Goal: Navigation & Orientation: Find specific page/section

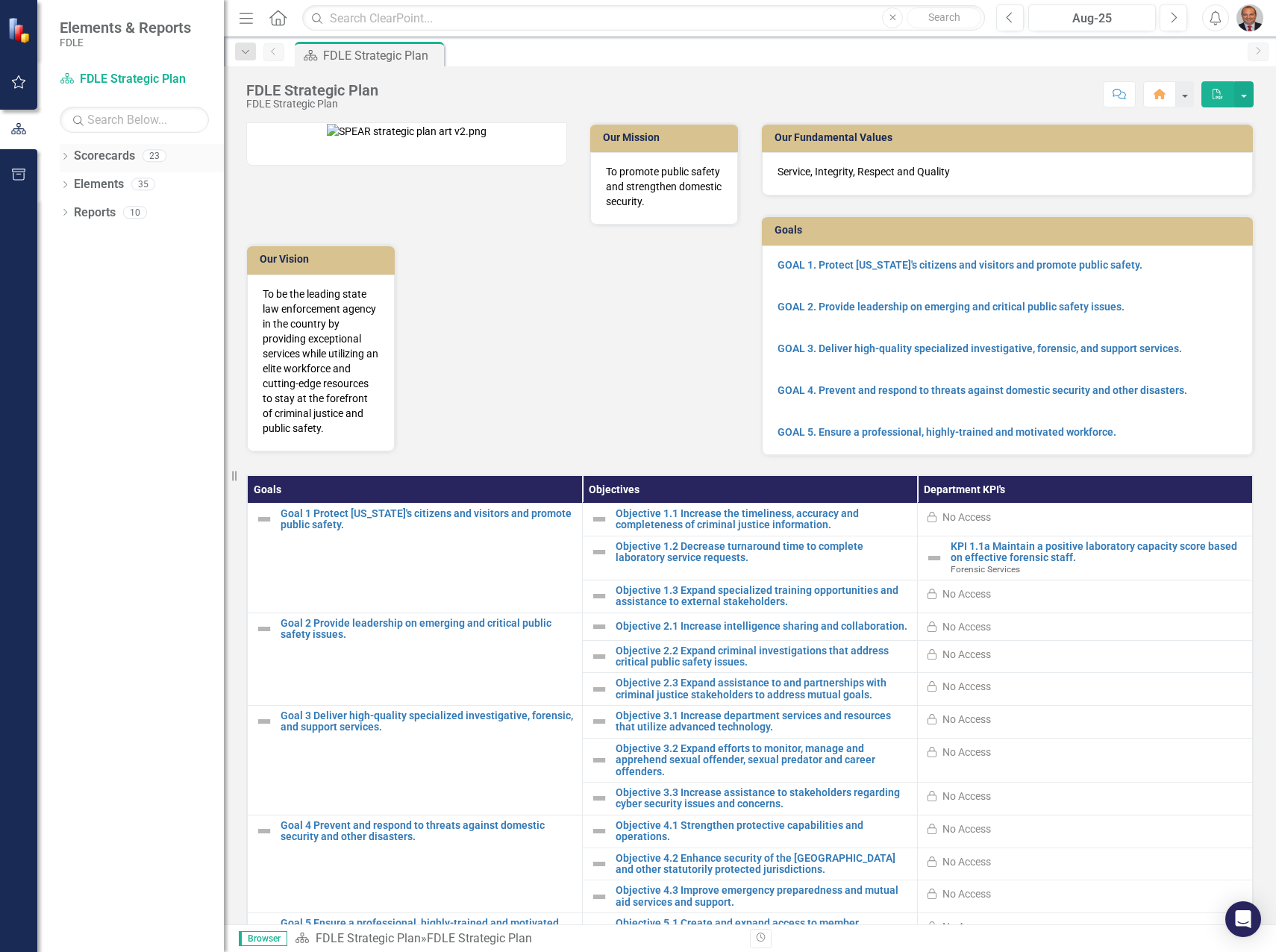
click at [62, 157] on icon "Dropdown" at bounding box center [65, 158] width 11 height 8
click at [73, 239] on icon "Dropdown" at bounding box center [72, 240] width 11 height 9
click at [89, 271] on icon "Dropdown" at bounding box center [87, 268] width 11 height 9
click at [101, 299] on icon "Dropdown" at bounding box center [102, 297] width 11 height 9
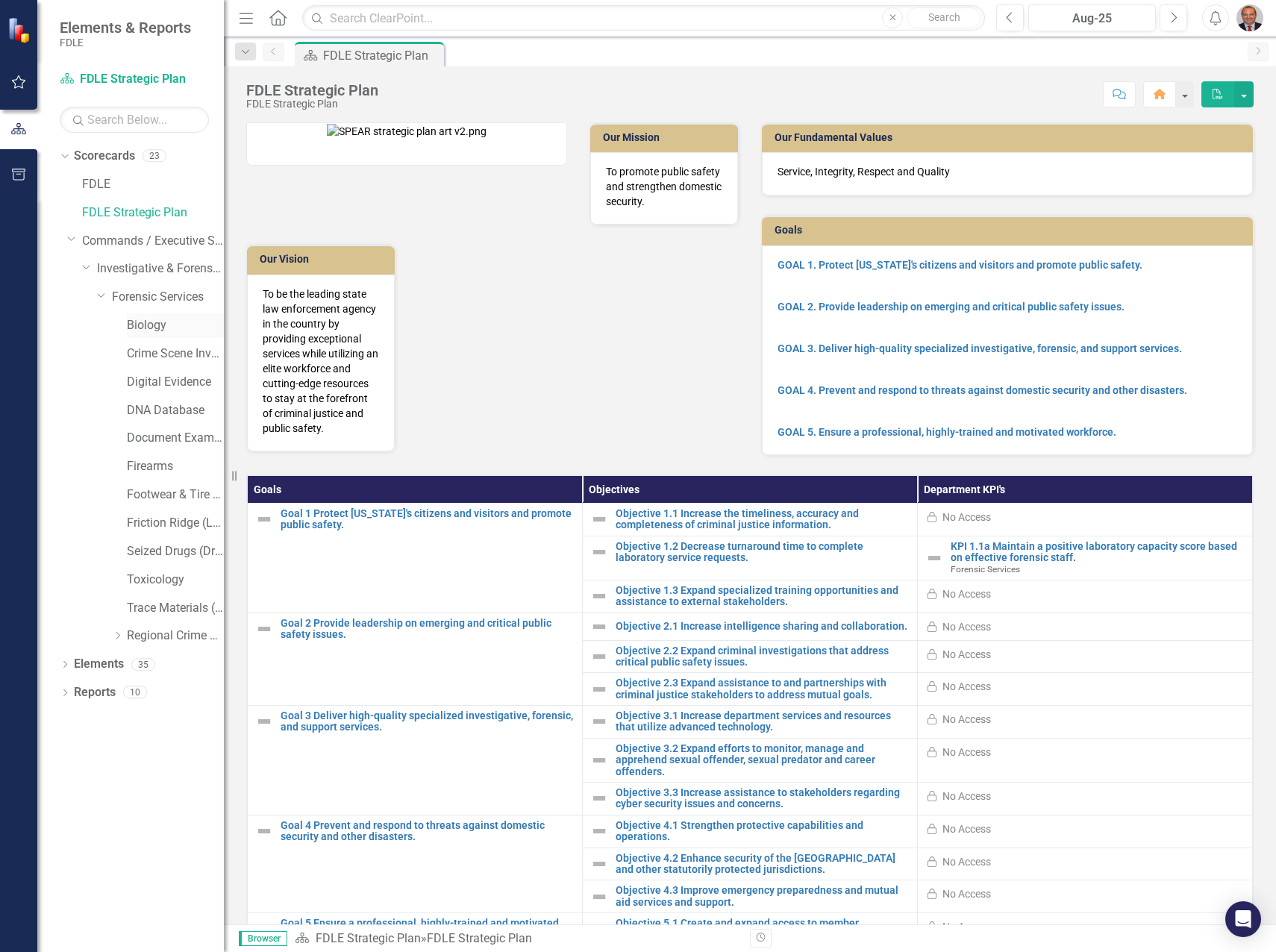
click at [142, 321] on link "Biology" at bounding box center [175, 326] width 97 height 17
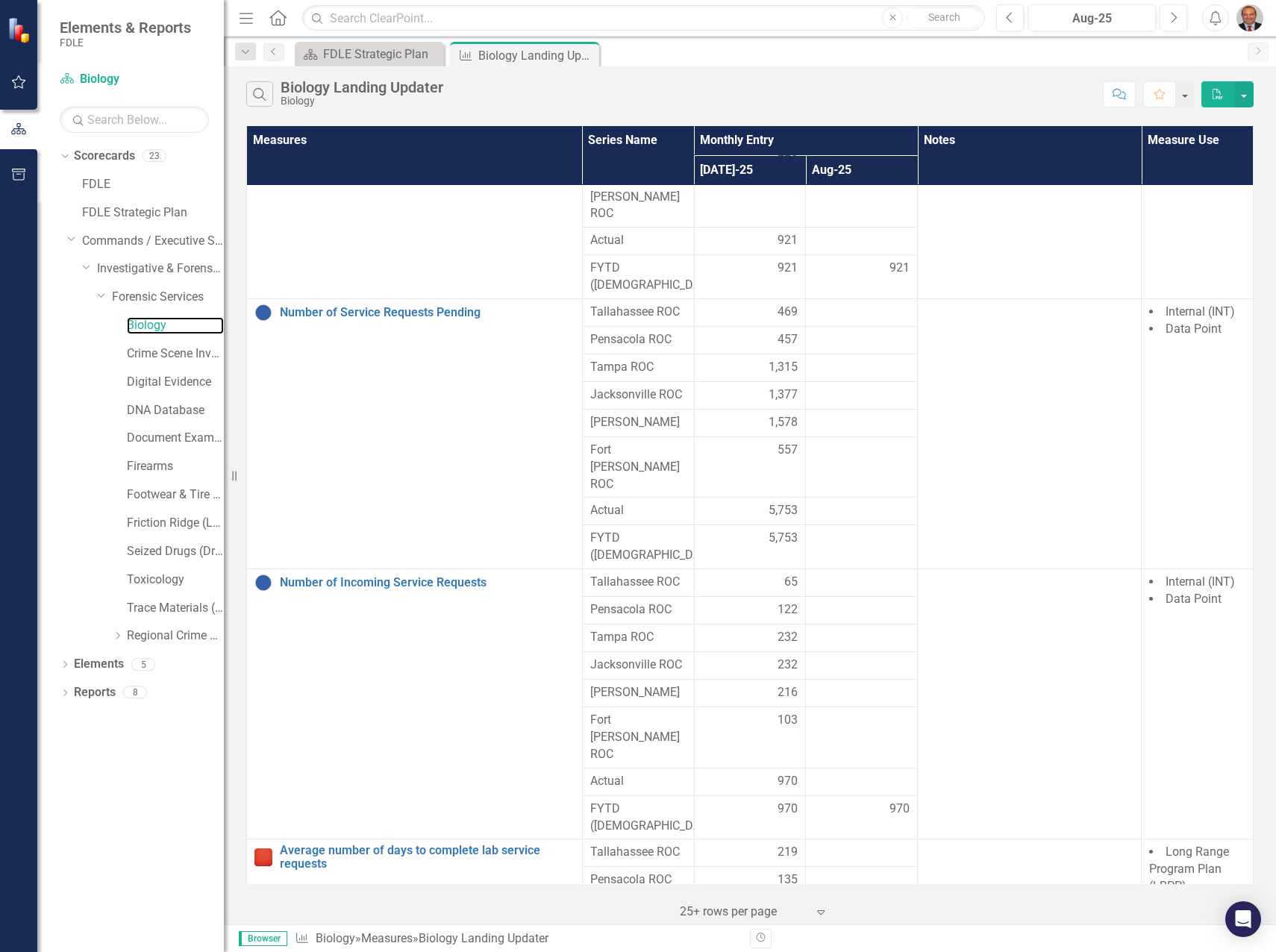
scroll to position [157, 0]
click at [436, 844] on link "Average number of days to complete lab service requests" at bounding box center [427, 856] width 295 height 26
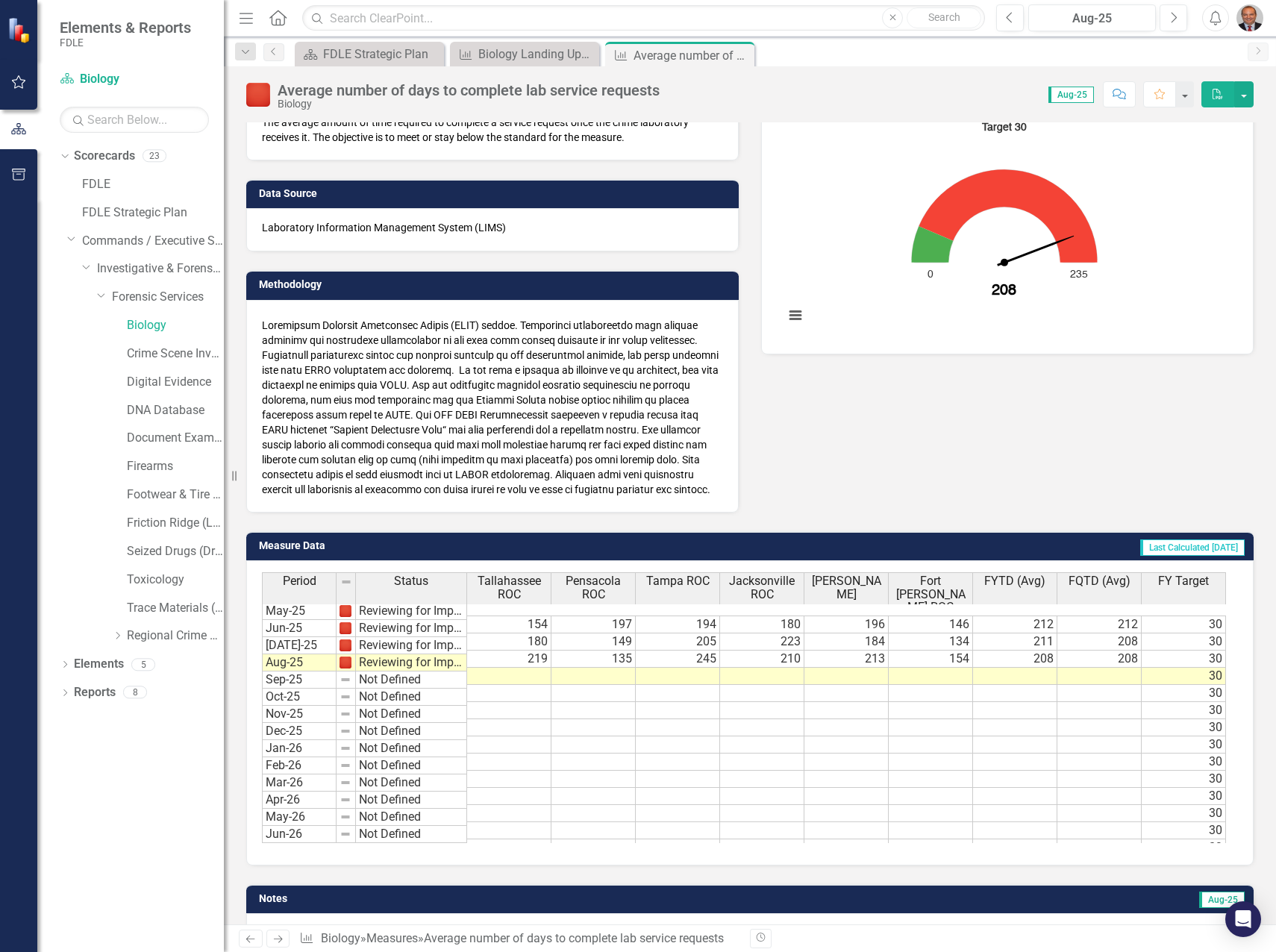
scroll to position [209, 0]
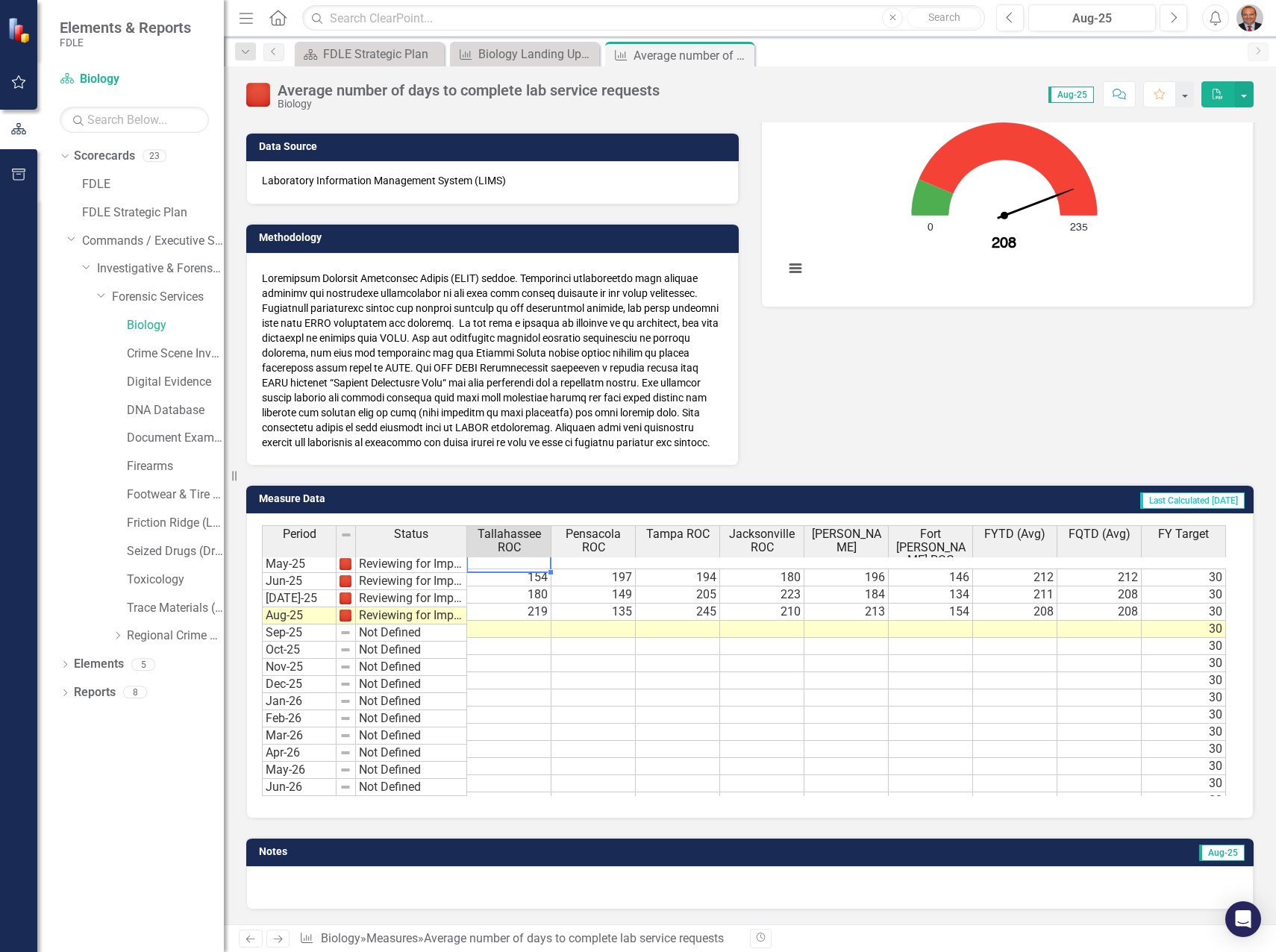
click at [531, 569] on td "154" at bounding box center [509, 578] width 84 height 18
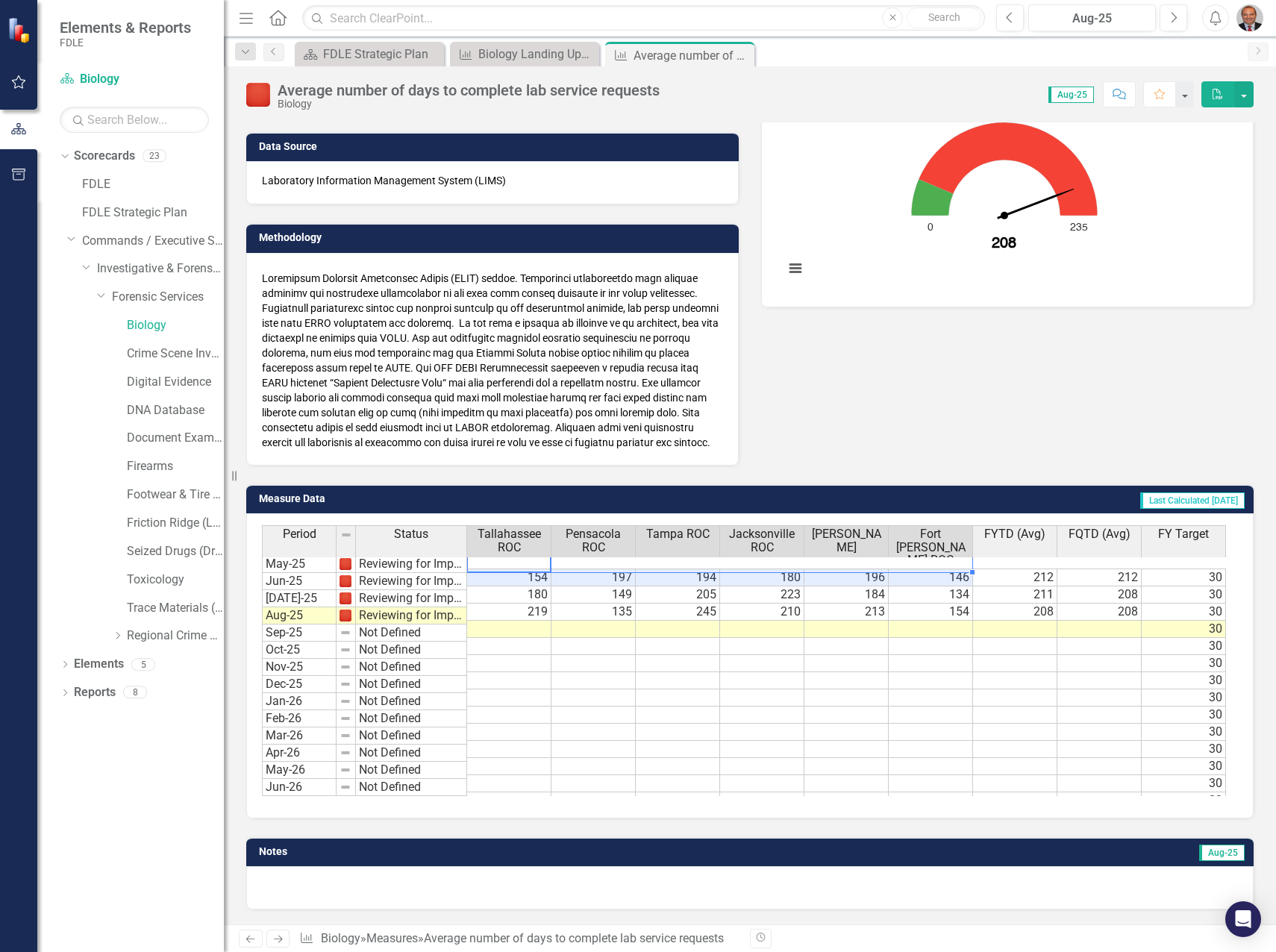
drag, startPoint x: 523, startPoint y: 567, endPoint x: 952, endPoint y: 566, distance: 429.0
click at [952, 569] on tr "May-25 Reviewing for Improvement 154 197 194 180 196 146 212 212 30" at bounding box center [745, 578] width 964 height 18
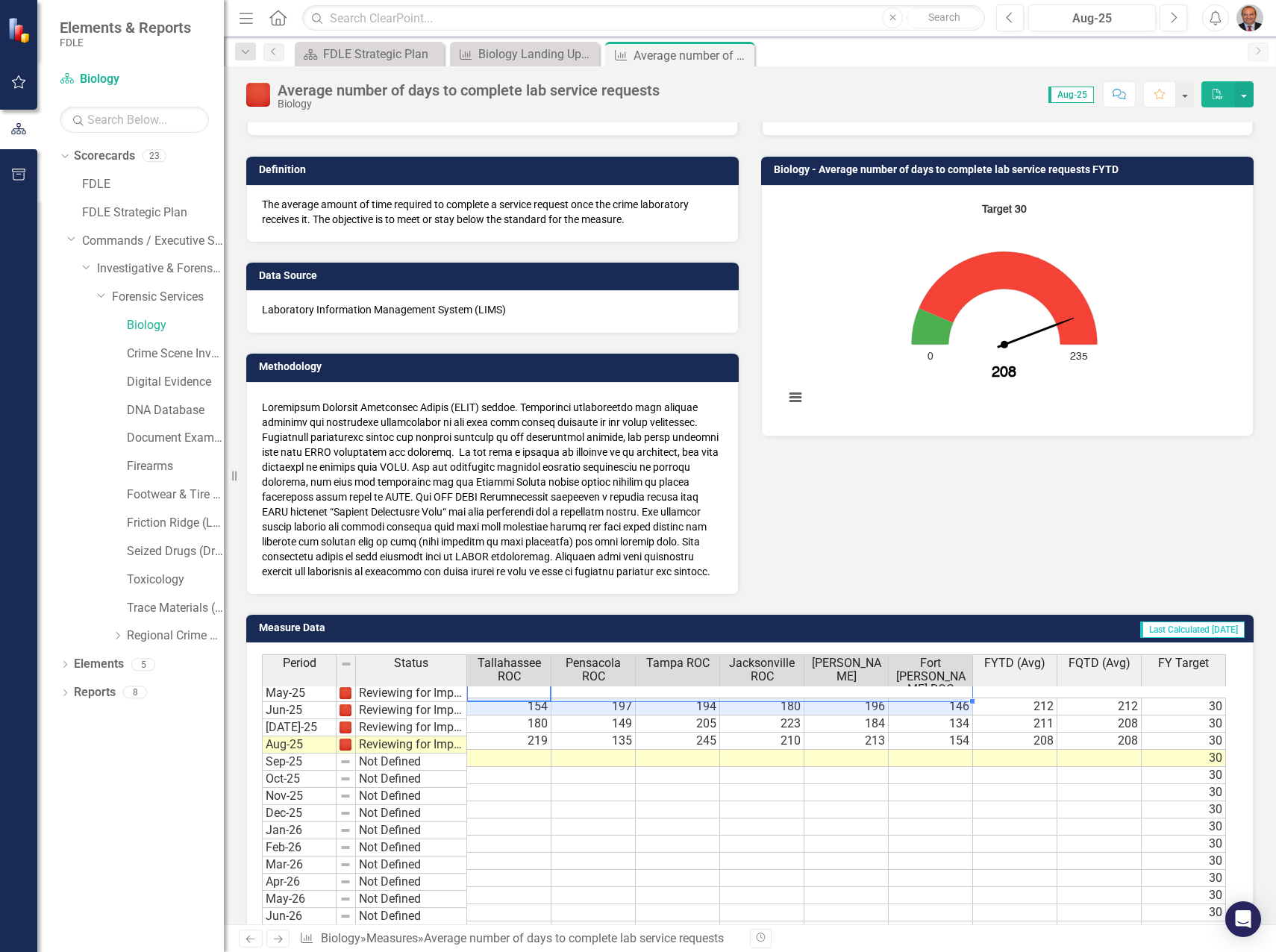
scroll to position [0, 0]
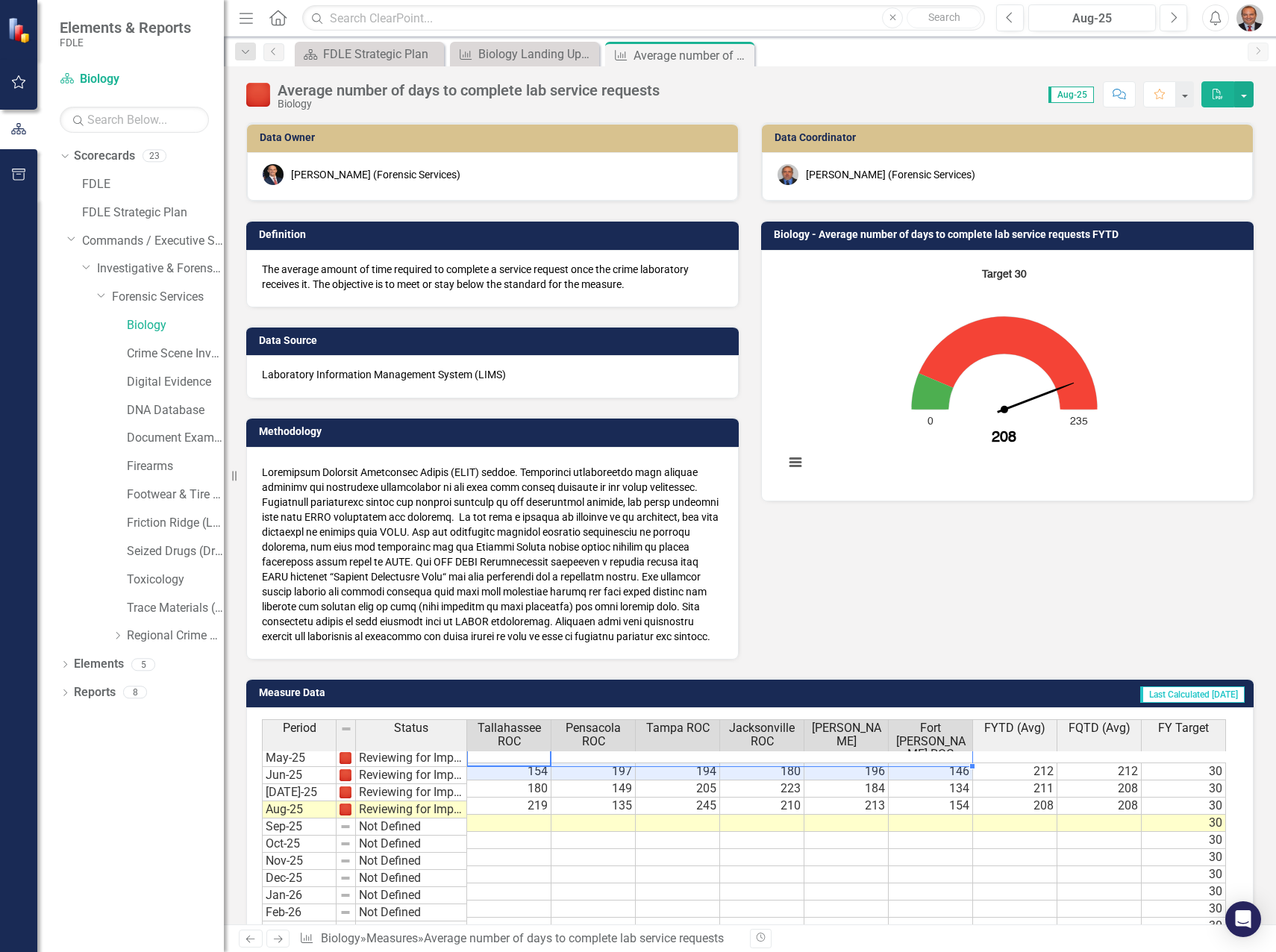
click at [841, 583] on div "Data Owner [PERSON_NAME] (Forensic Services) Definition The average amount of t…" at bounding box center [750, 382] width 1030 height 556
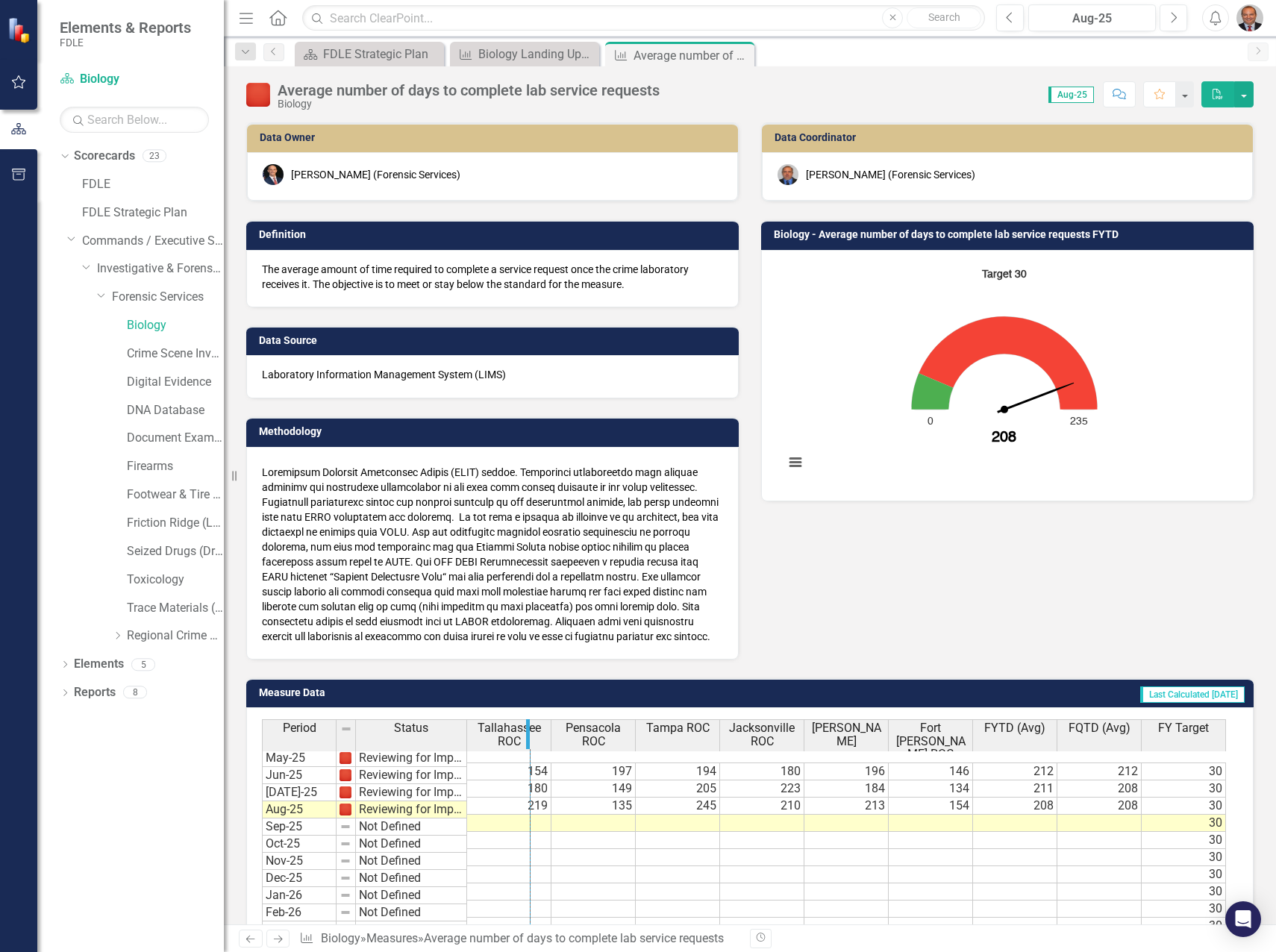
drag, startPoint x: 464, startPoint y: 749, endPoint x: 543, endPoint y: 746, distance: 79.1
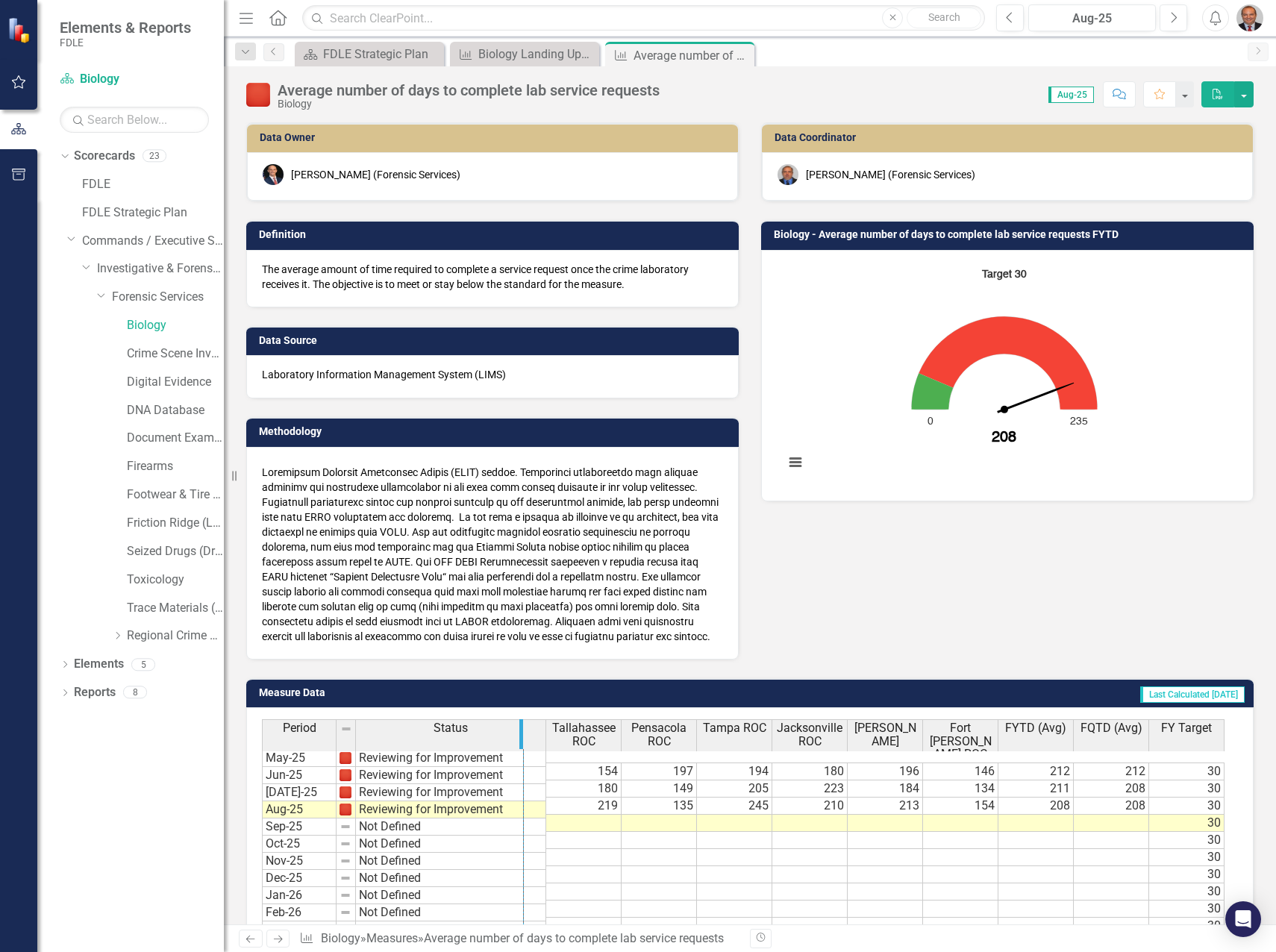
drag, startPoint x: 543, startPoint y: 744, endPoint x: 521, endPoint y: 747, distance: 22.2
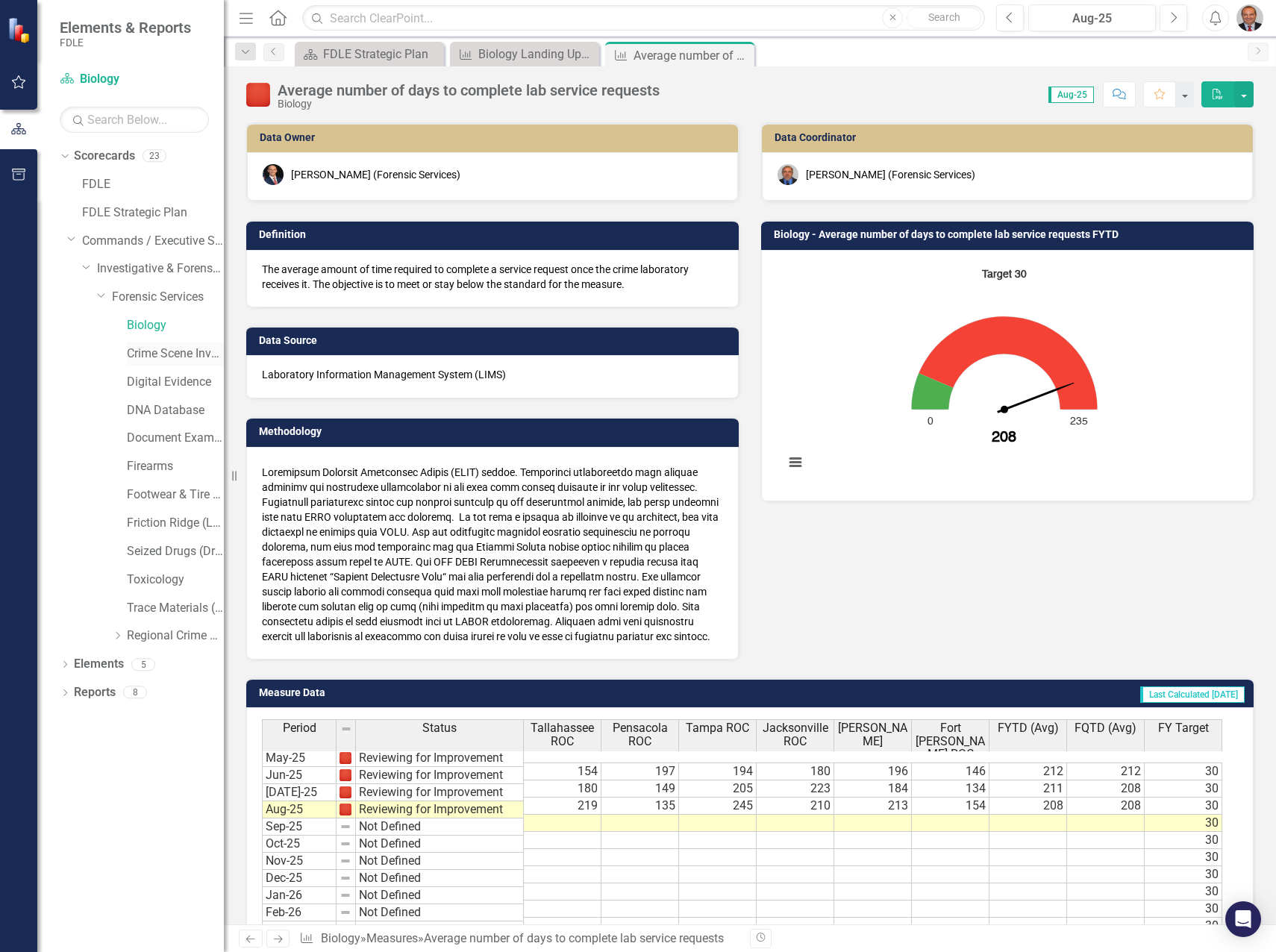
click at [149, 356] on link "Crime Scene Investigation" at bounding box center [175, 354] width 97 height 17
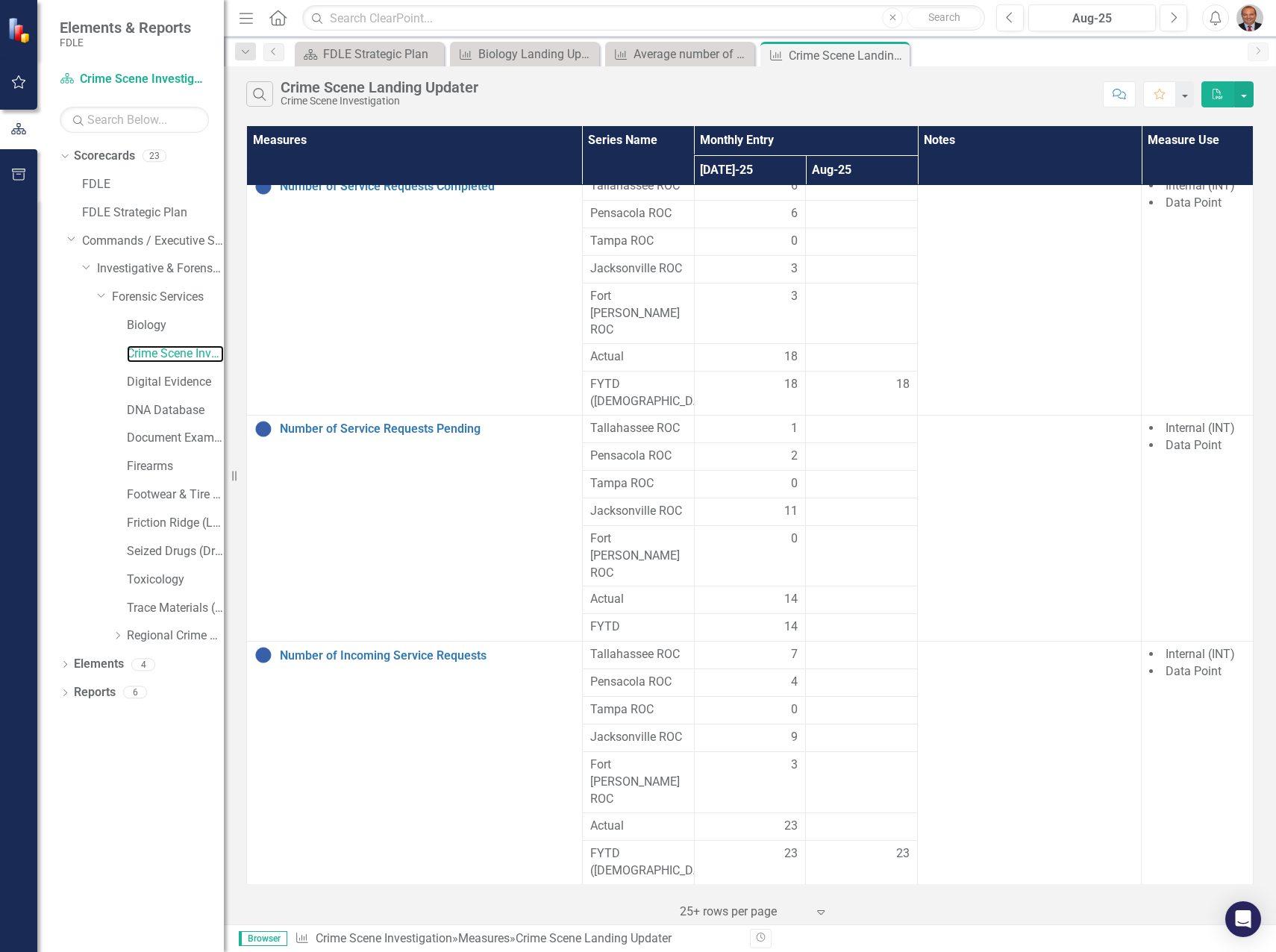
scroll to position [19, 0]
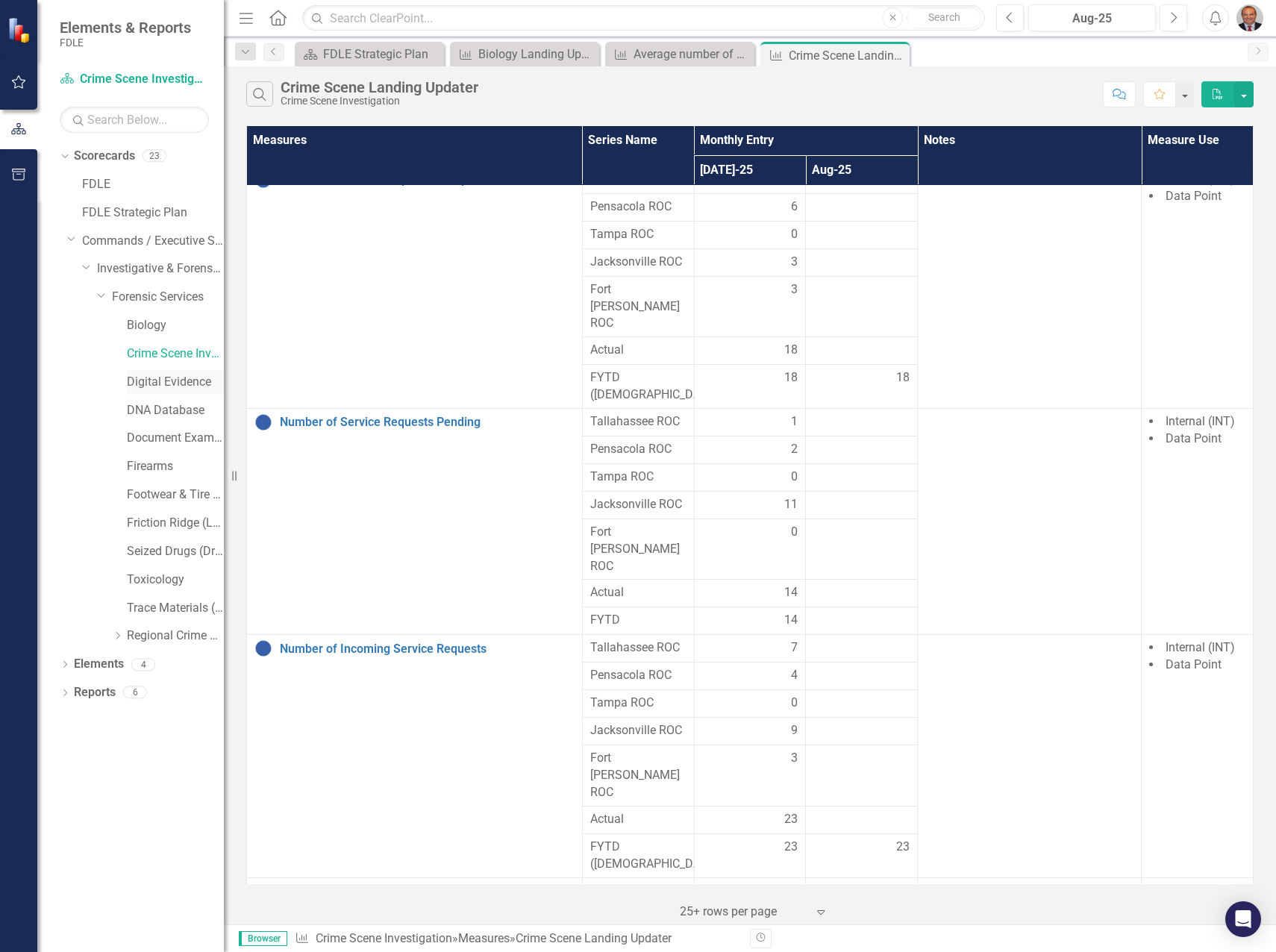
click at [173, 384] on link "Digital Evidence" at bounding box center [175, 382] width 97 height 17
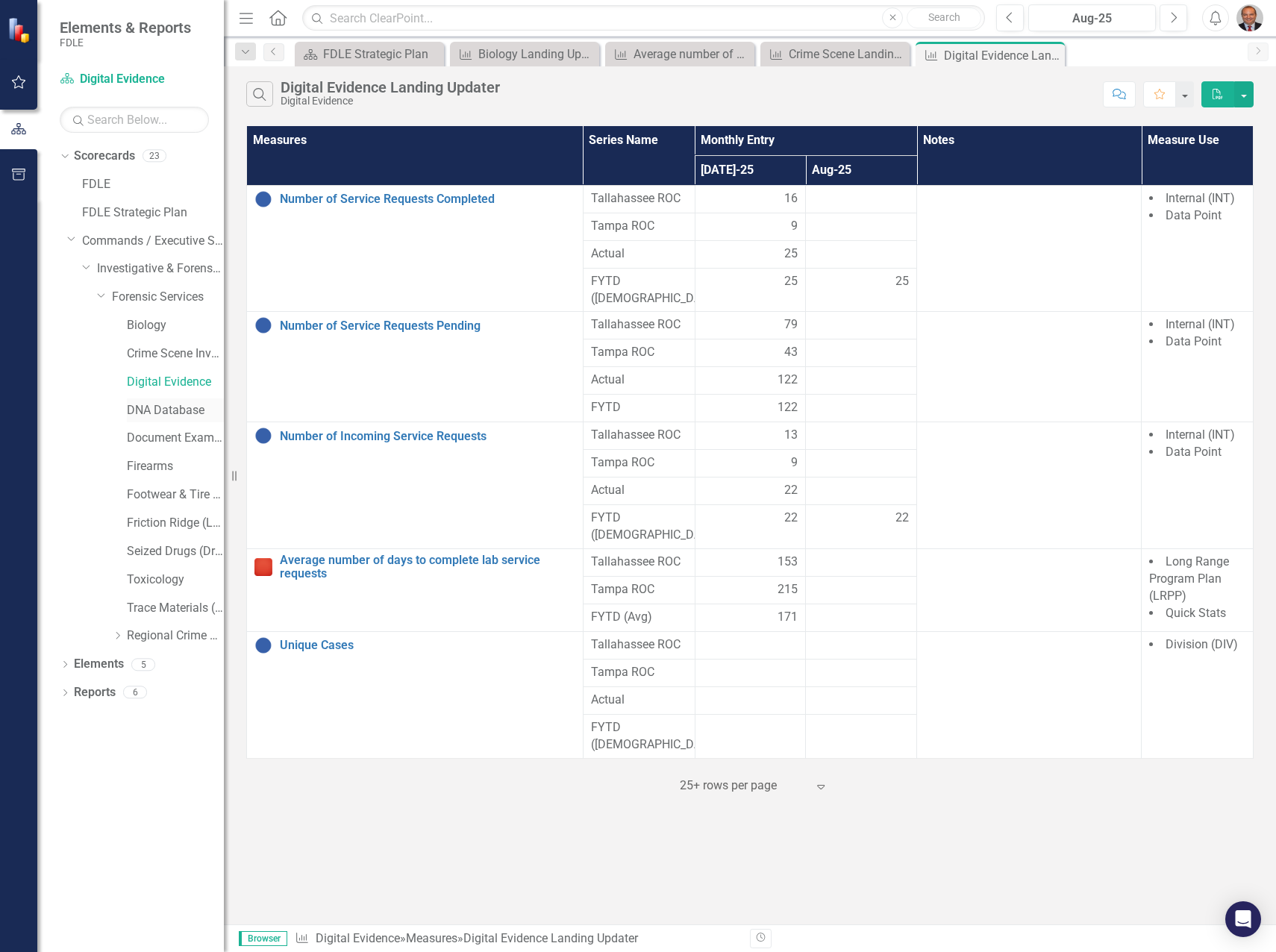
click at [157, 411] on link "DNA Database" at bounding box center [175, 411] width 97 height 17
